Goal: Task Accomplishment & Management: Complete application form

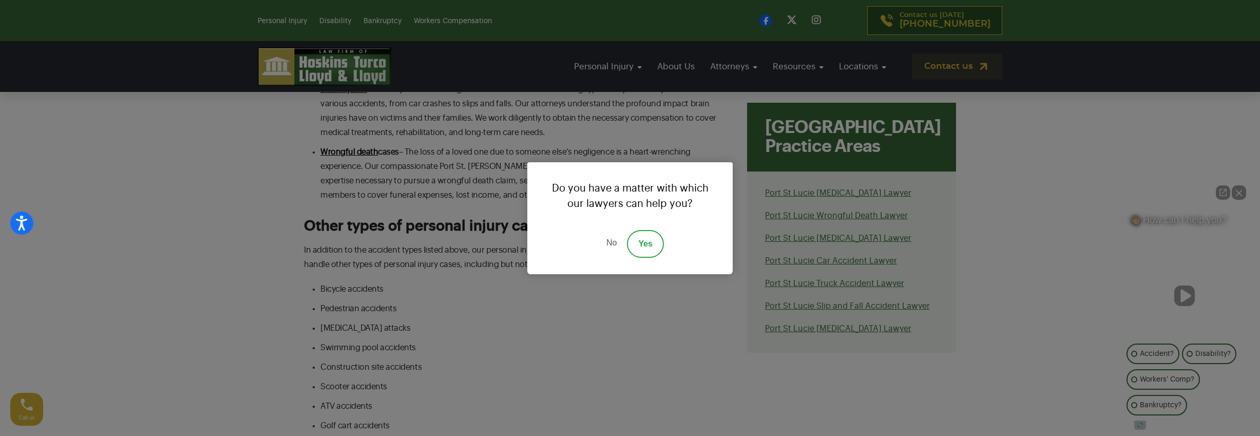
scroll to position [2259, 0]
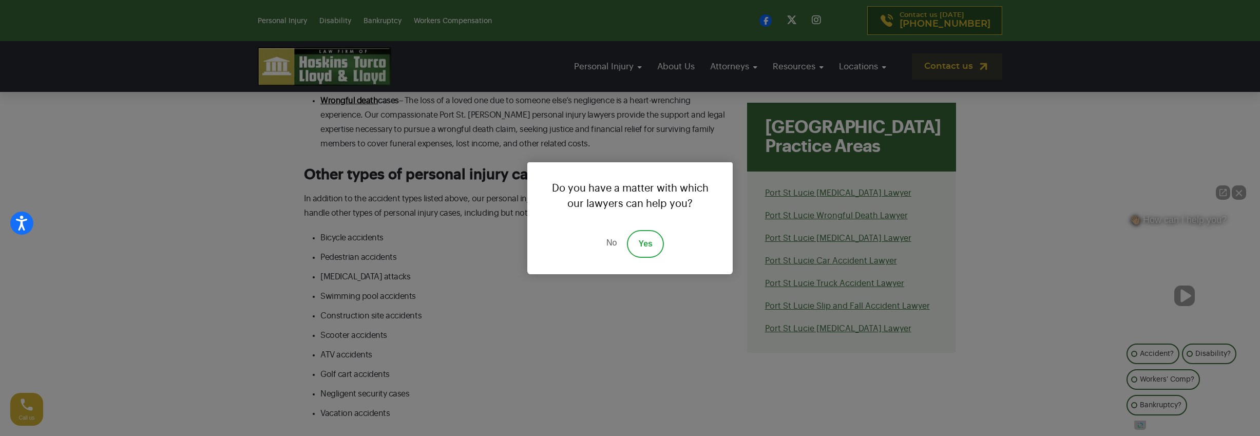
click at [613, 246] on link "No" at bounding box center [611, 244] width 31 height 28
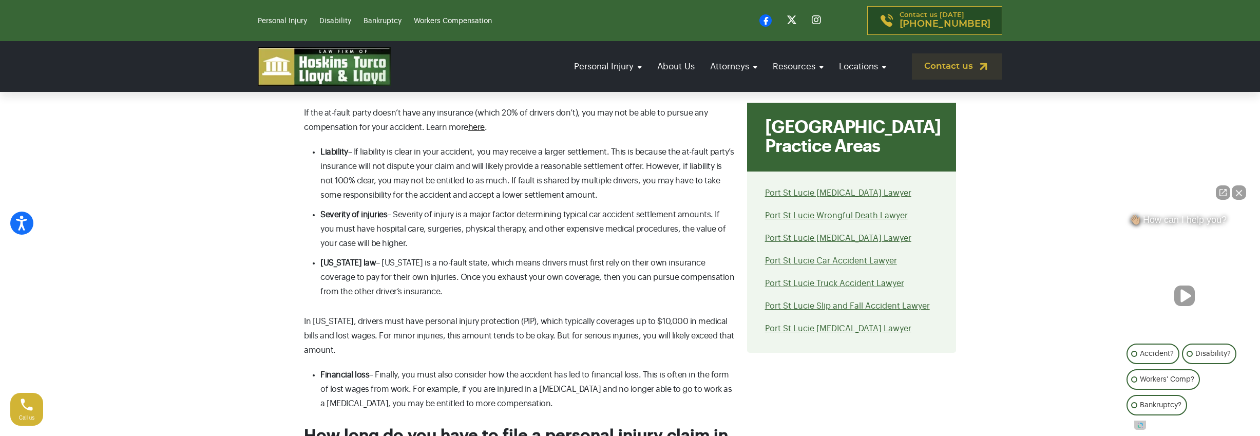
scroll to position [3696, 0]
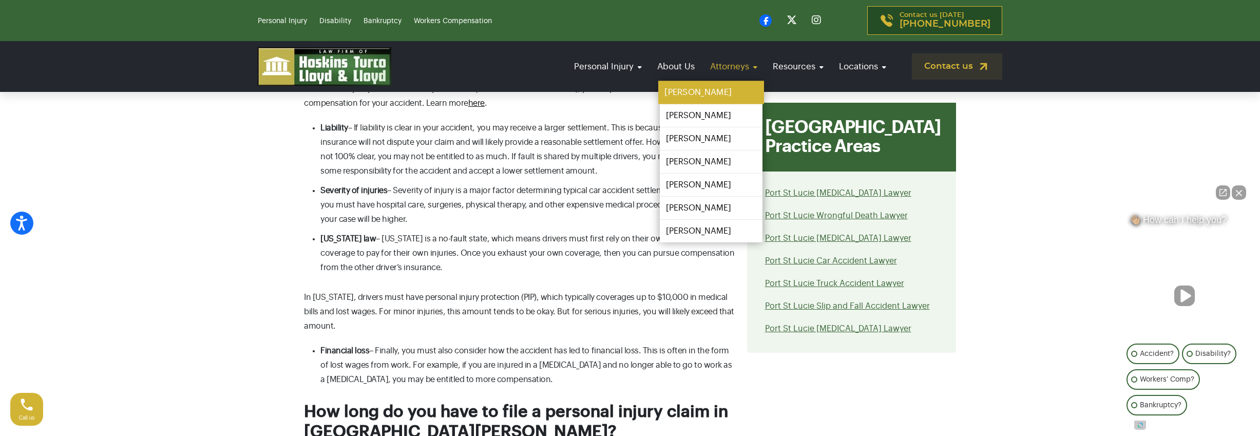
click at [730, 94] on link "[PERSON_NAME]" at bounding box center [711, 92] width 106 height 23
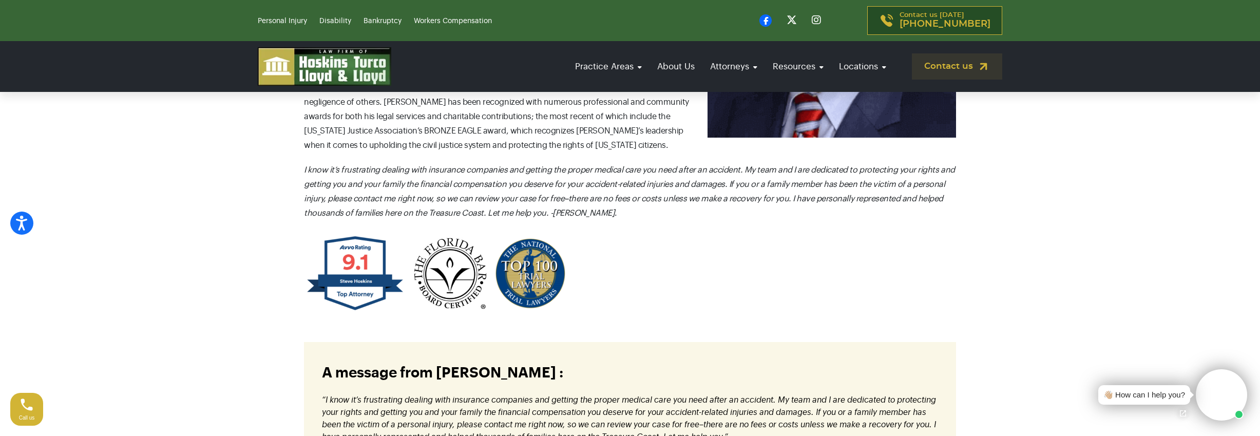
scroll to position [770, 0]
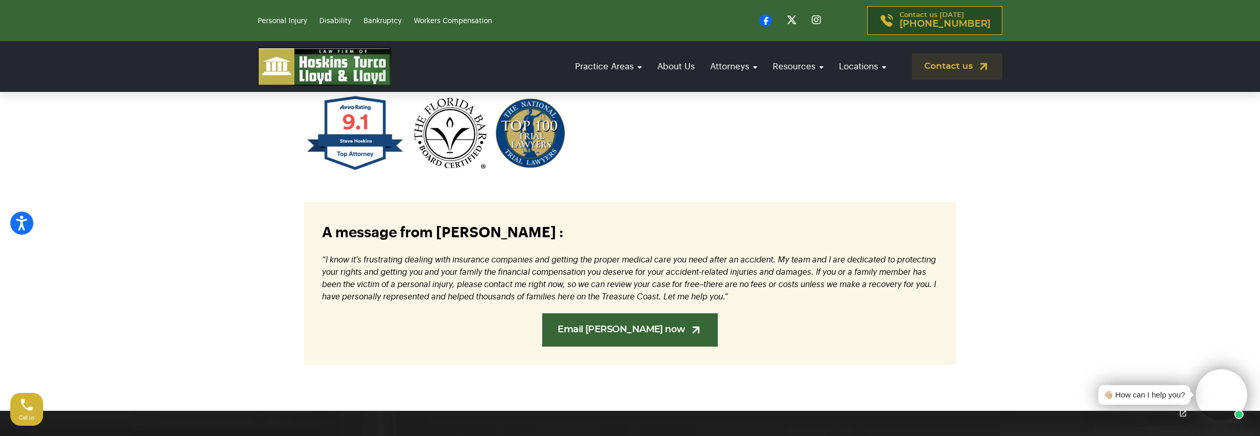
click at [612, 313] on link "Email Steve now" at bounding box center [630, 329] width 176 height 33
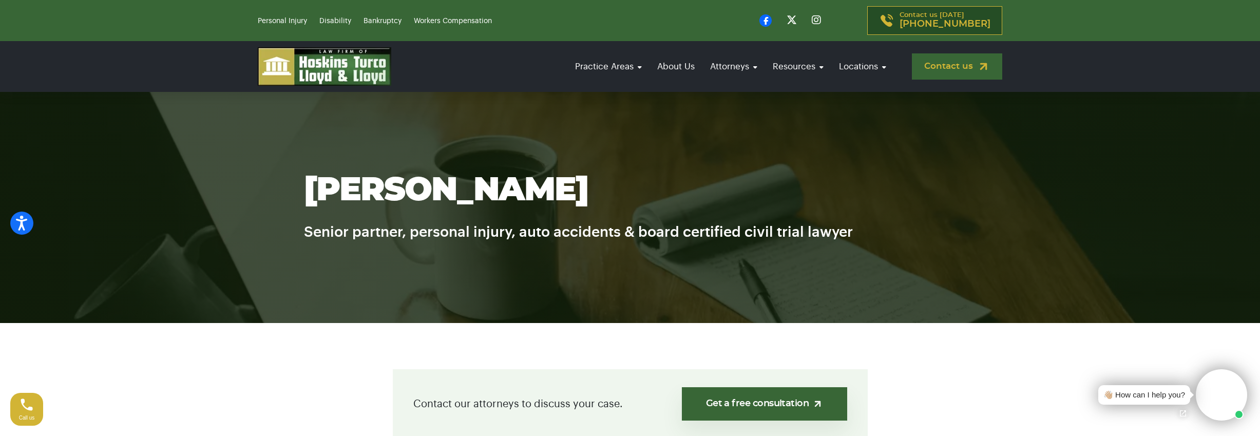
click at [931, 74] on link "Contact us" at bounding box center [957, 66] width 90 height 26
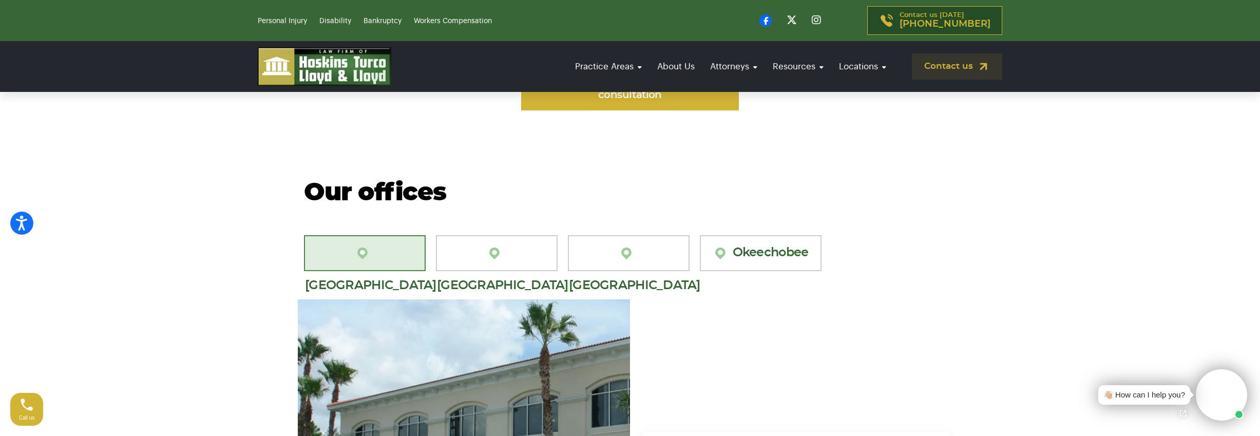
scroll to position [862, 0]
click at [741, 243] on link "Okeechobee" at bounding box center [761, 254] width 122 height 36
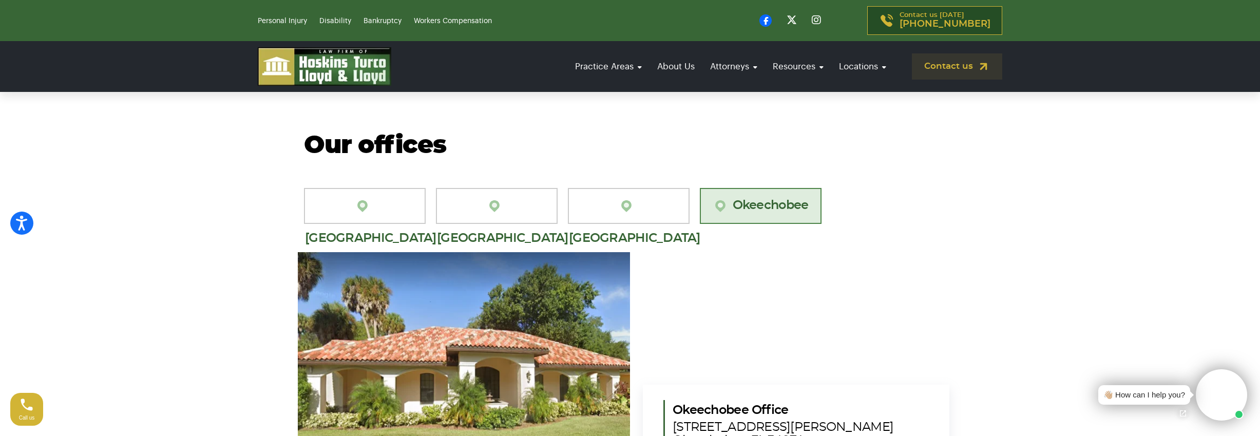
scroll to position [965, 0]
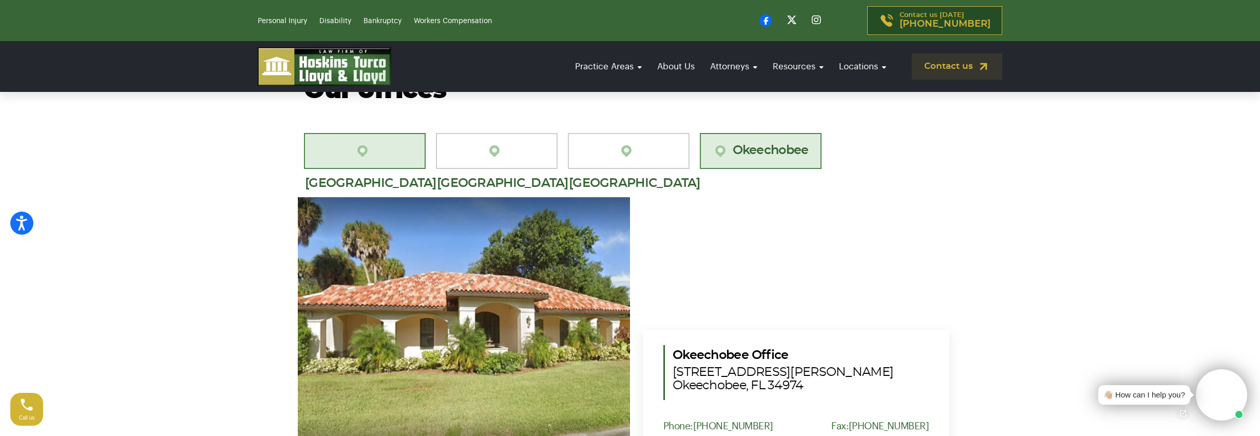
click at [376, 139] on link "Port St. Lucie" at bounding box center [365, 151] width 122 height 36
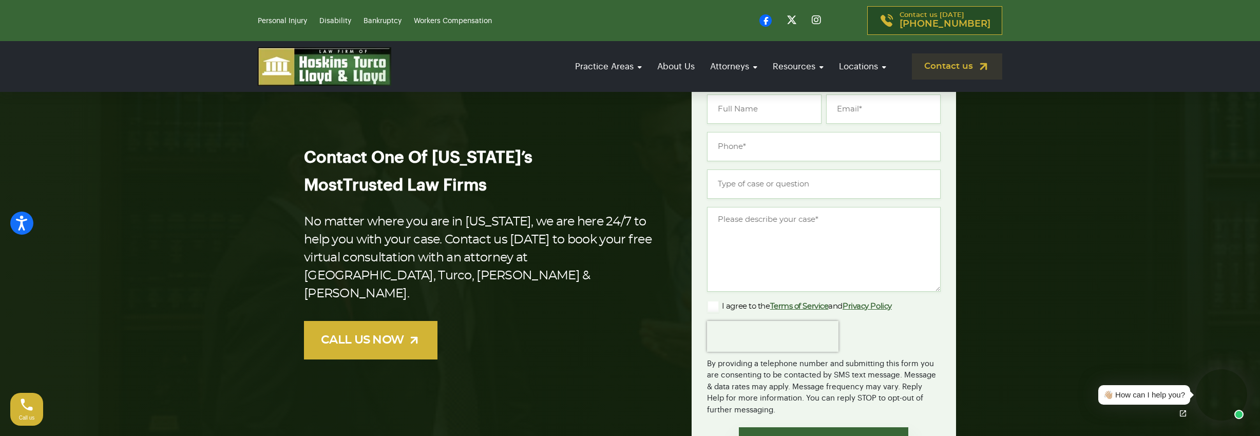
scroll to position [0, 0]
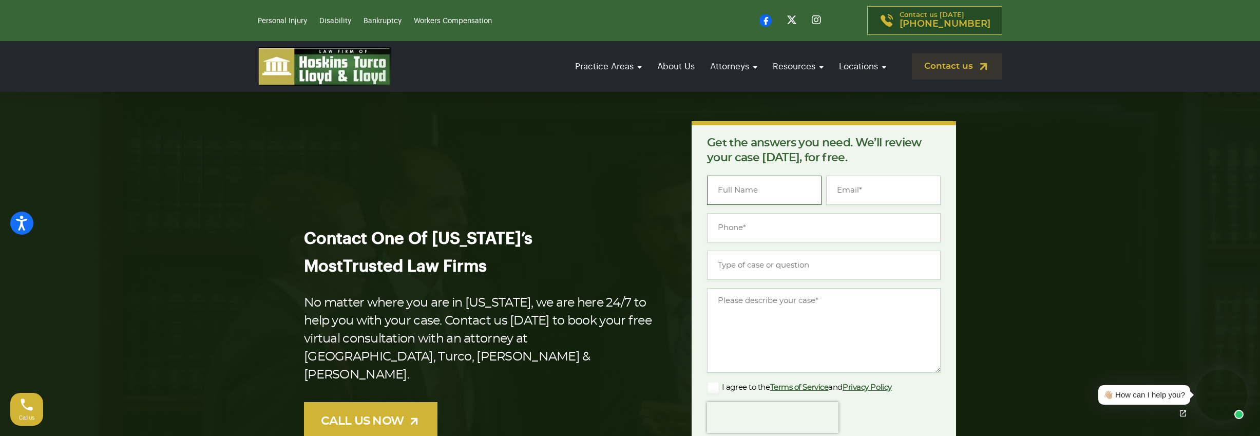
click at [734, 191] on input "Name *" at bounding box center [764, 190] width 114 height 29
type input "Alexandria p Borell"
type input "Aborell99@gmail.com"
type input "(561) 632-8794"
click at [764, 190] on input "Alexandria p Borell" at bounding box center [764, 190] width 114 height 29
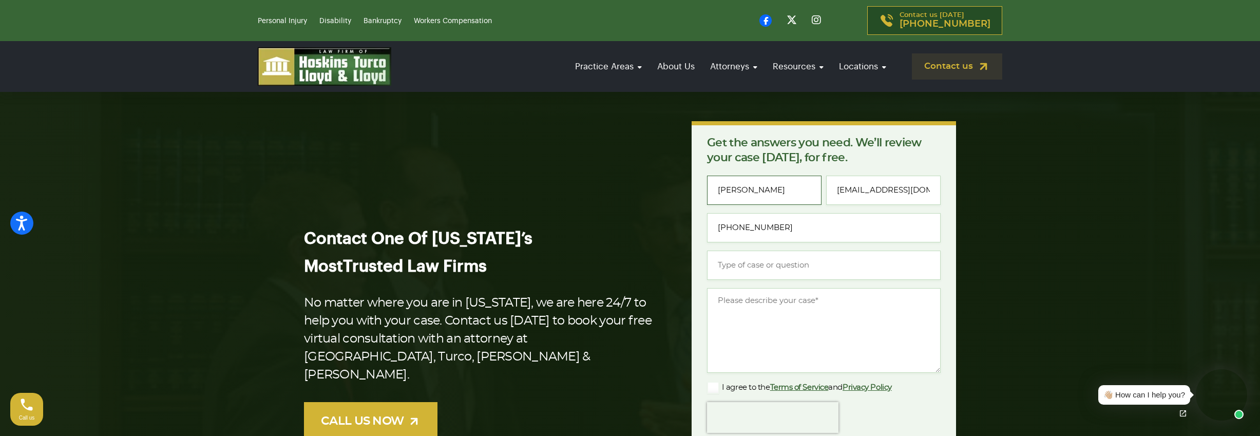
type input "Alexandria Borell"
click at [912, 190] on input "Aborell99@gmail.com" at bounding box center [883, 190] width 114 height 29
type input "Alexandria@borell.com"
click at [781, 270] on input "Type of case or question *" at bounding box center [824, 265] width 234 height 29
type input "Disability Charity"
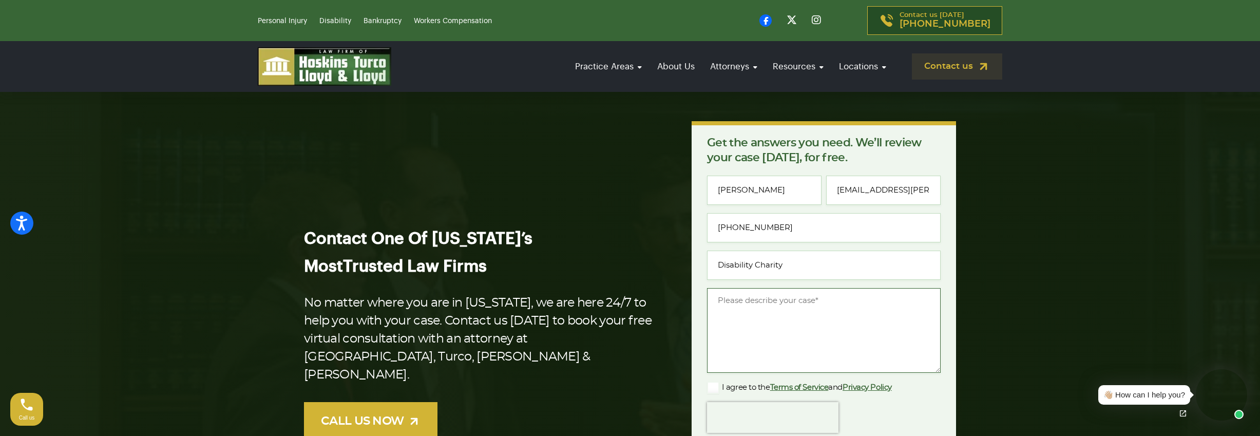
click at [759, 305] on textarea "Message *" at bounding box center [824, 330] width 234 height 85
paste textarea "My name is Alexandria, and I recently founded Borell Pro, a nonprofit that conn…"
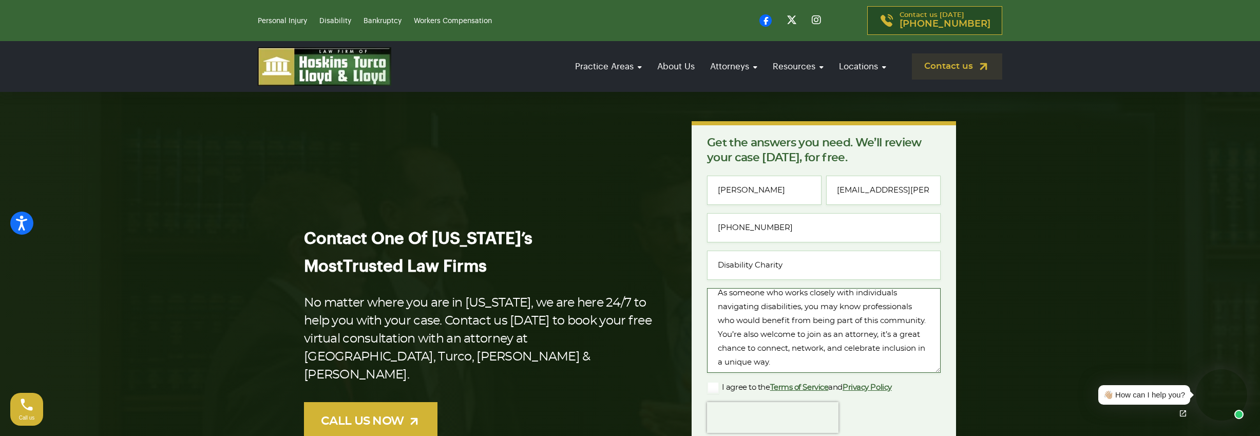
scroll to position [123, 0]
click at [818, 302] on textarea "My name is Alexandria, and I recently founded Borell Pro, a nonprofit that conn…" at bounding box center [824, 330] width 234 height 85
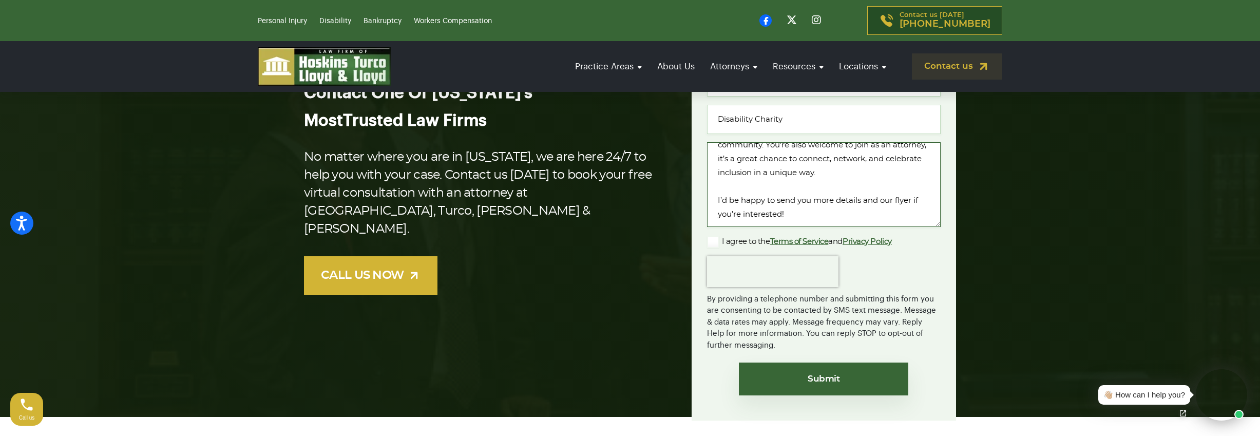
scroll to position [205, 0]
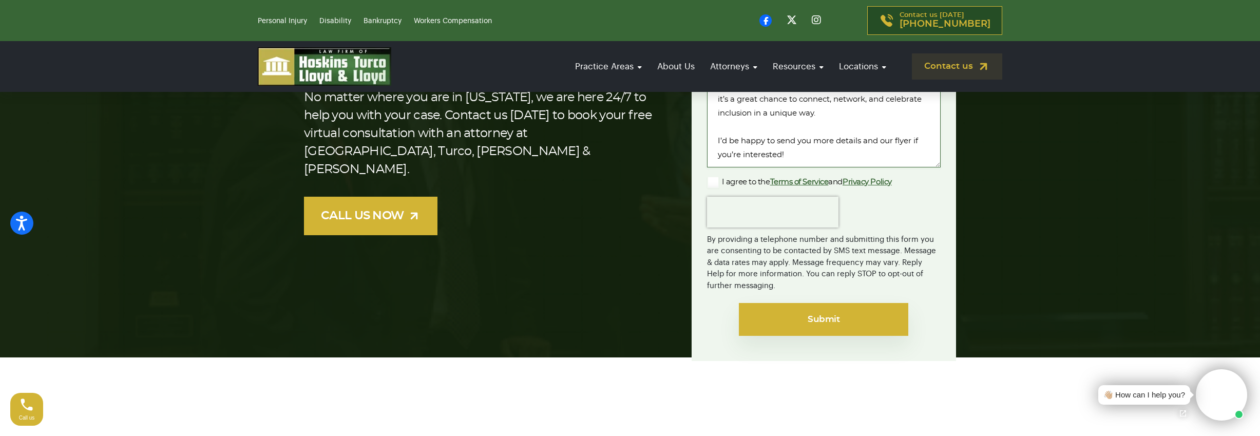
type textarea "My name is Alexandria, and I recently founded Borell Pro, a nonprofit that conn…"
click at [843, 317] on input "Submit" at bounding box center [823, 319] width 169 height 33
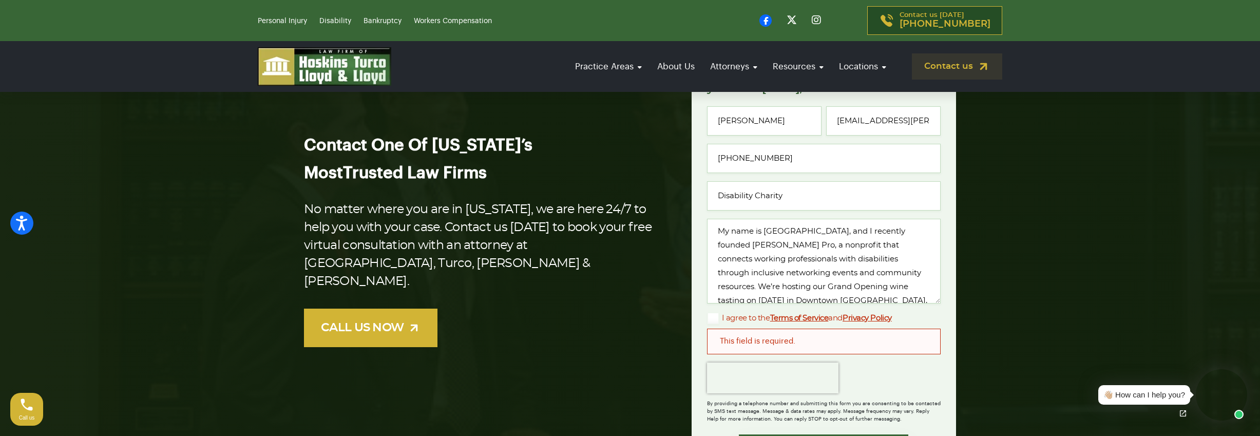
scroll to position [154, 0]
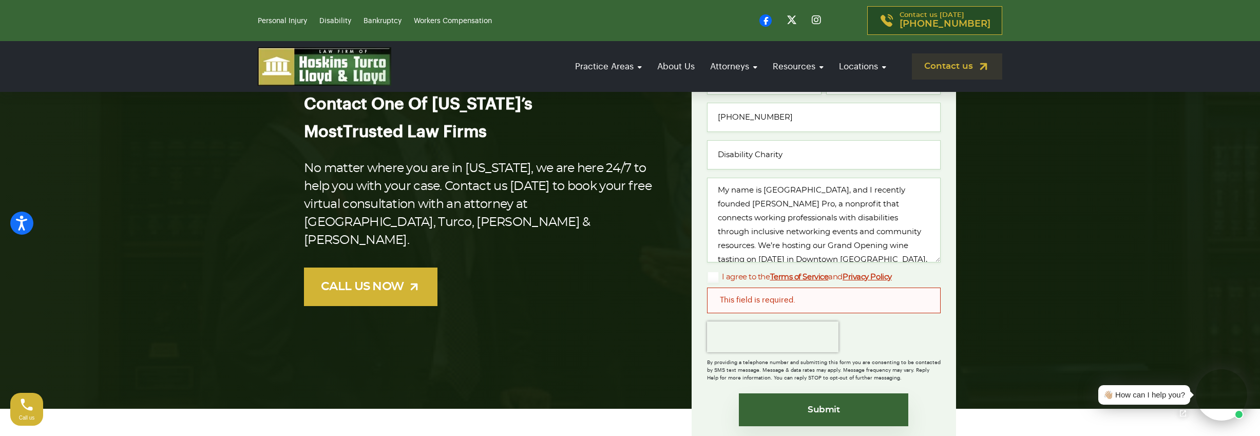
click at [713, 278] on label "I agree to the Terms of Service and Privacy Policy" at bounding box center [799, 277] width 185 height 12
click at [0, 0] on input "I agree to the Terms of Service and Privacy Policy" at bounding box center [0, 0] width 0 height 0
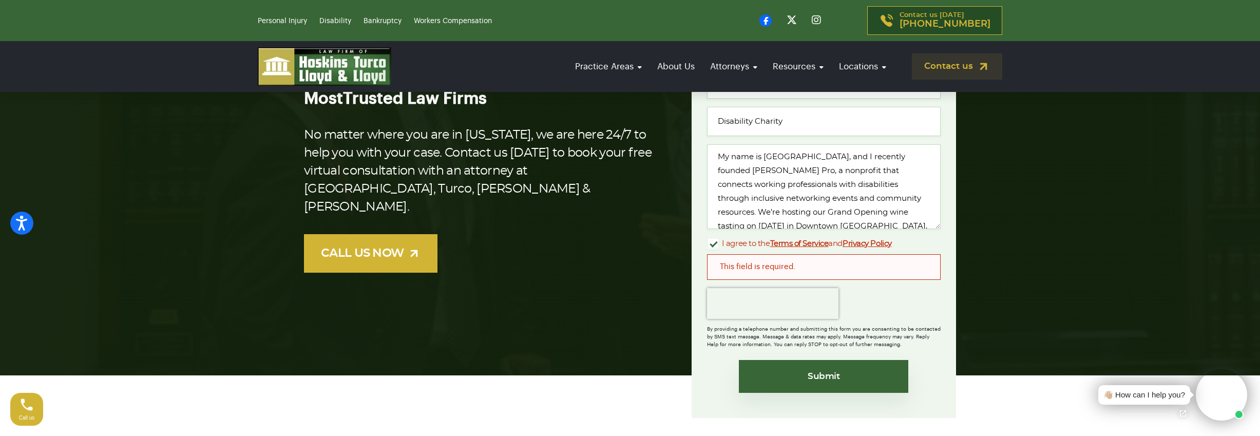
scroll to position [205, 0]
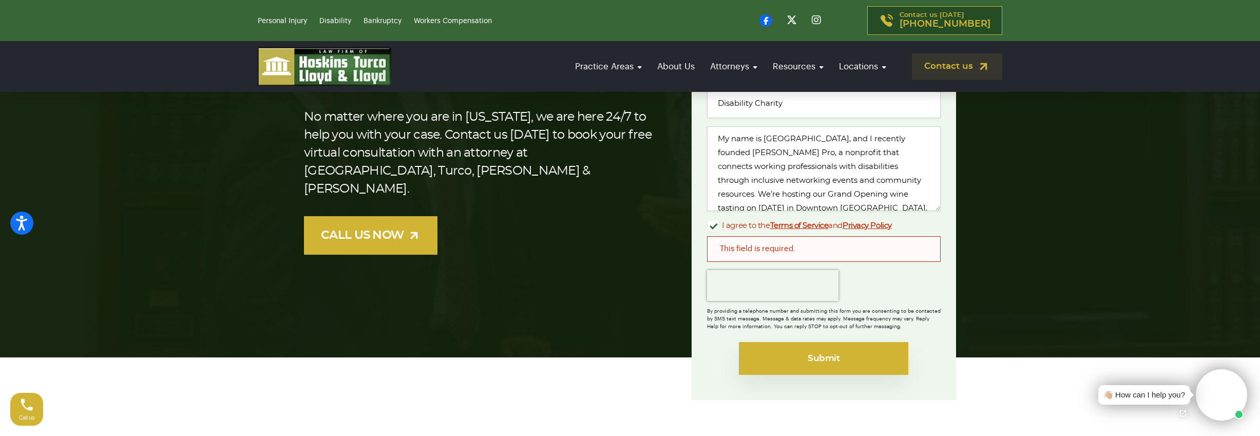
click at [854, 359] on input "Submit" at bounding box center [823, 358] width 169 height 33
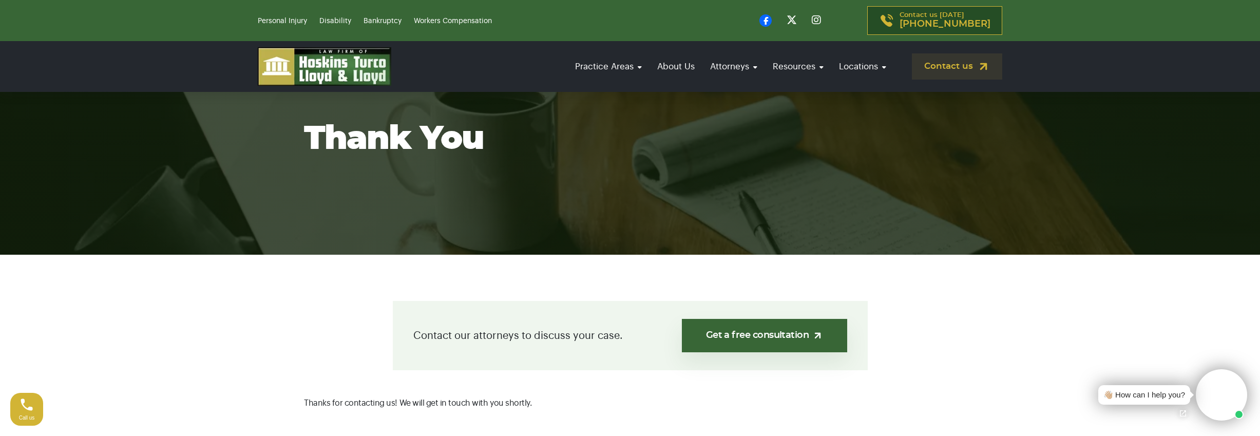
scroll to position [154, 0]
